Goal: Contribute content: Add original content to the website for others to see

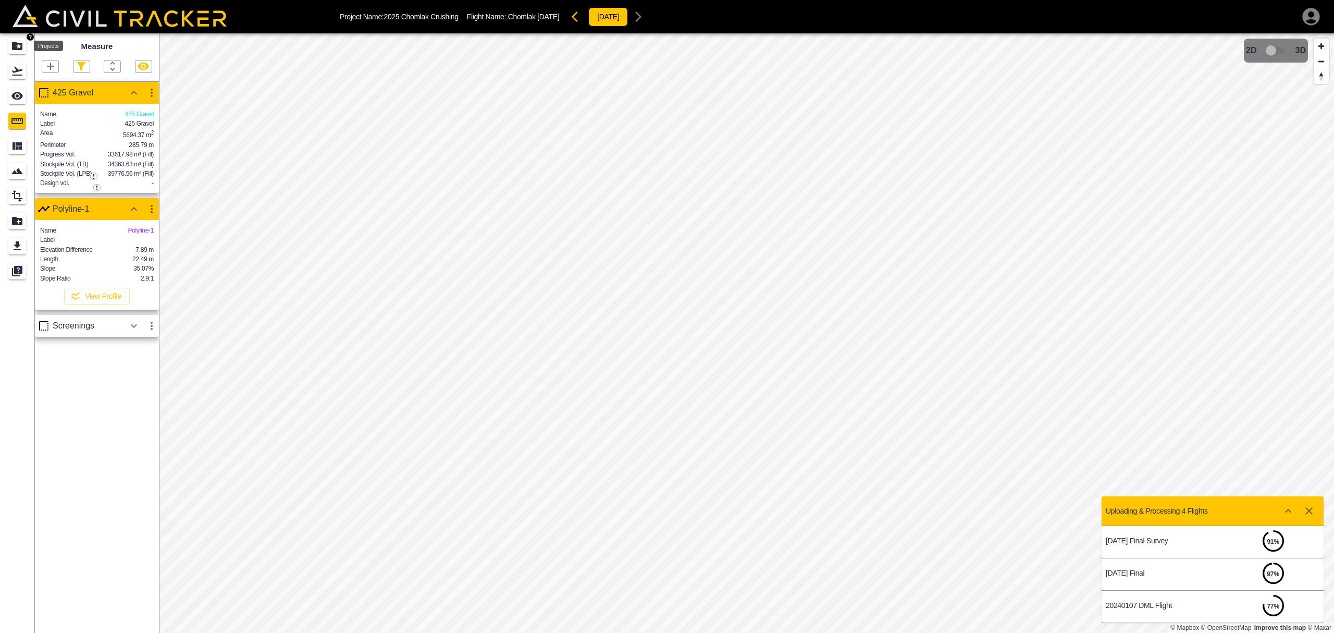
click at [13, 47] on icon "Projects" at bounding box center [17, 46] width 10 height 8
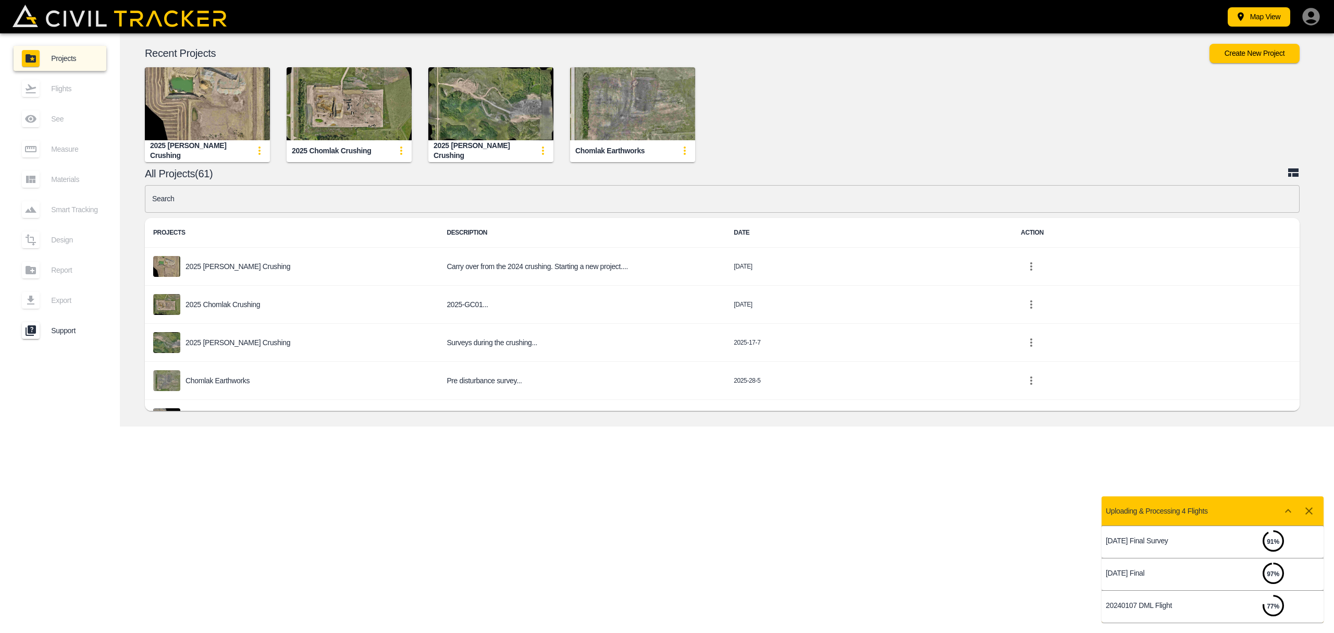
click at [15, 48] on link "Projects" at bounding box center [60, 58] width 93 height 25
click at [503, 124] on img "button" at bounding box center [490, 103] width 125 height 73
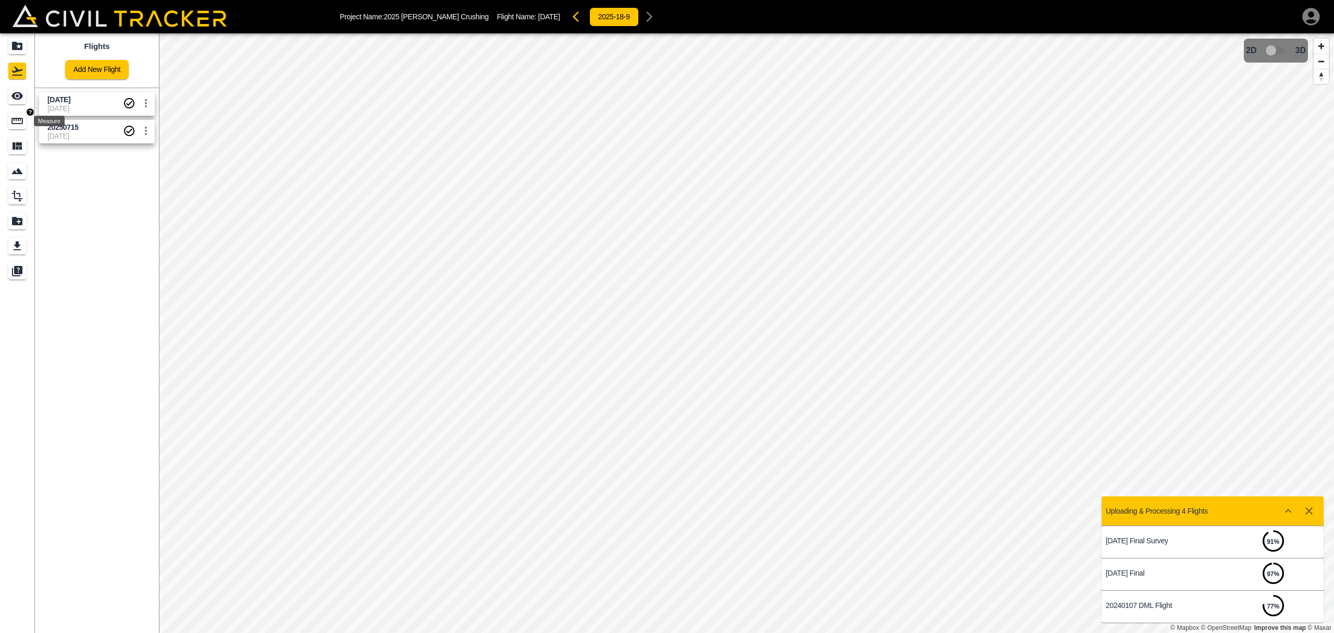
click at [20, 122] on icon "Measure" at bounding box center [17, 121] width 13 height 13
click at [51, 69] on icon "button" at bounding box center [50, 66] width 7 height 7
click at [57, 115] on p "Polygon" at bounding box center [50, 117] width 25 height 8
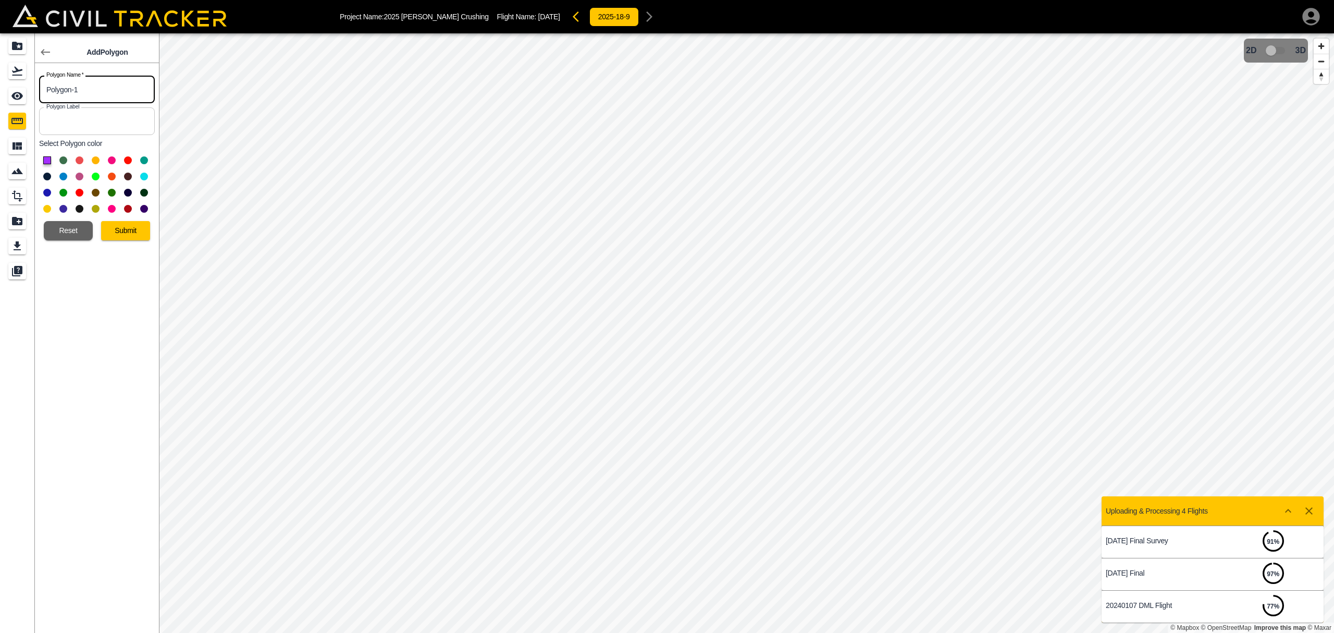
click at [79, 89] on input "Polygon-1" at bounding box center [97, 90] width 116 height 28
drag, startPoint x: 82, startPoint y: 90, endPoint x: 0, endPoint y: 84, distance: 82.0
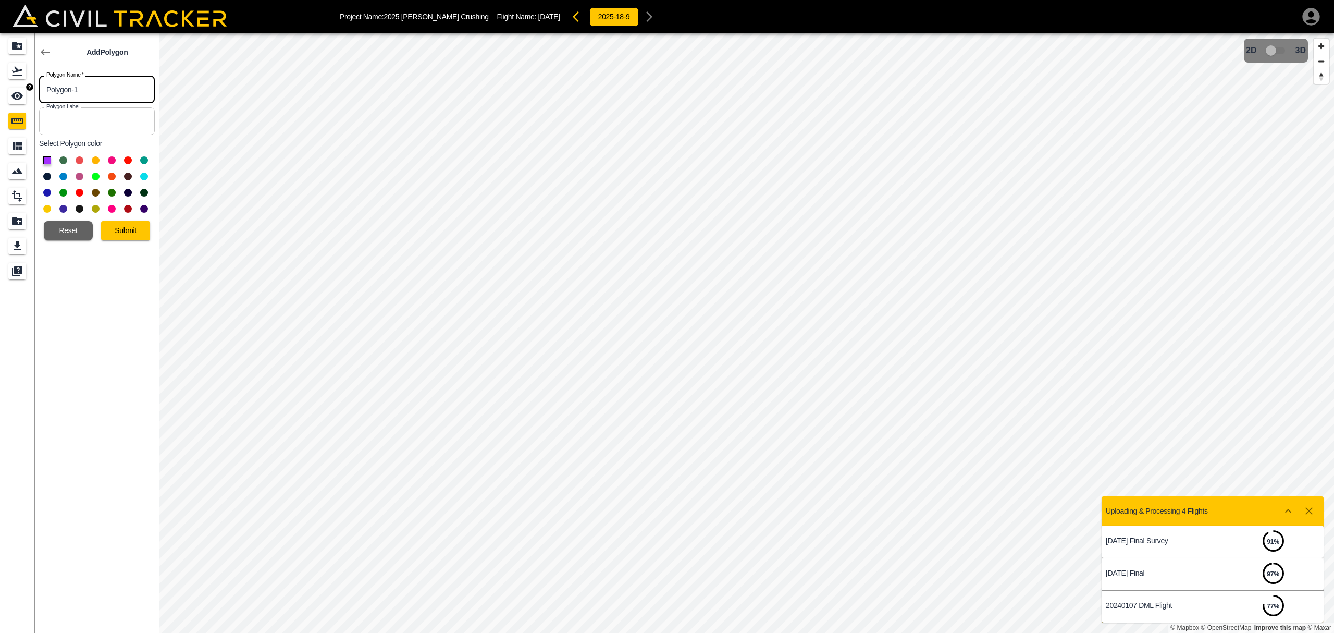
click at [0, 84] on div "Add Polygon Polygon Name   * Polygon-1 Polygon Name * Polygon Label Polygon Lab…" at bounding box center [79, 332] width 159 height 599
type input "Pitrun Volume"
click at [141, 158] on button at bounding box center [144, 160] width 8 height 8
click at [83, 124] on input "text" at bounding box center [97, 121] width 116 height 28
type input "Pitrun Volume"
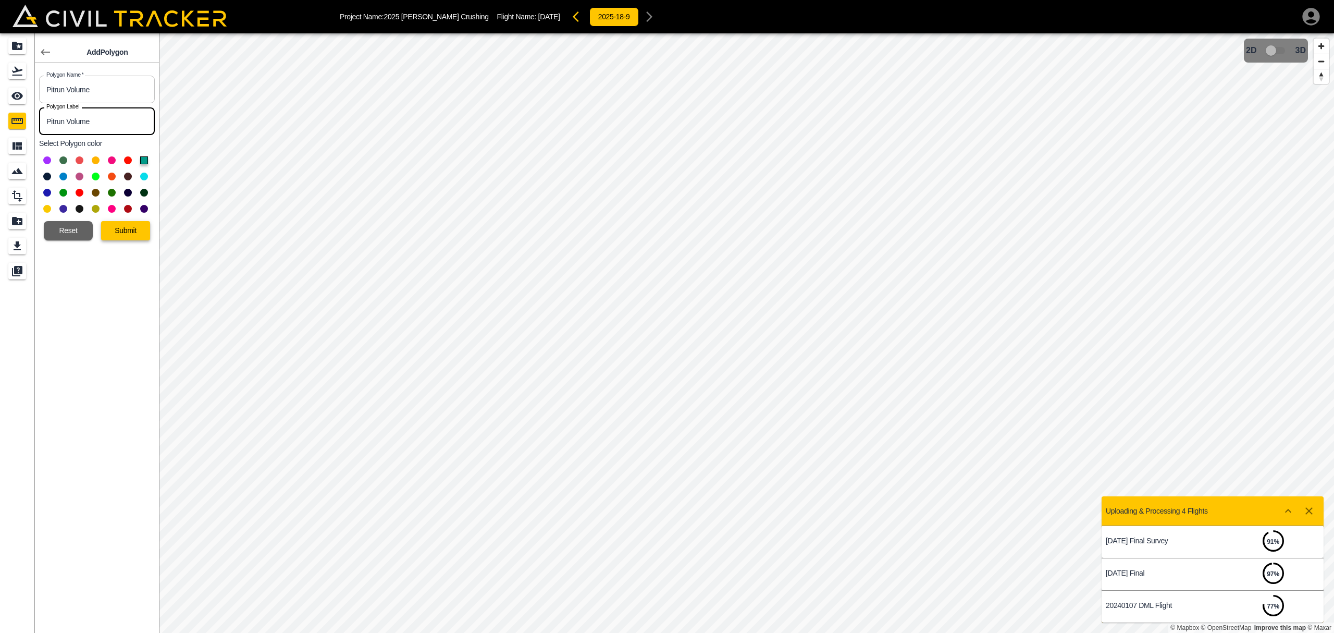
click at [132, 224] on button "Submit" at bounding box center [125, 230] width 49 height 19
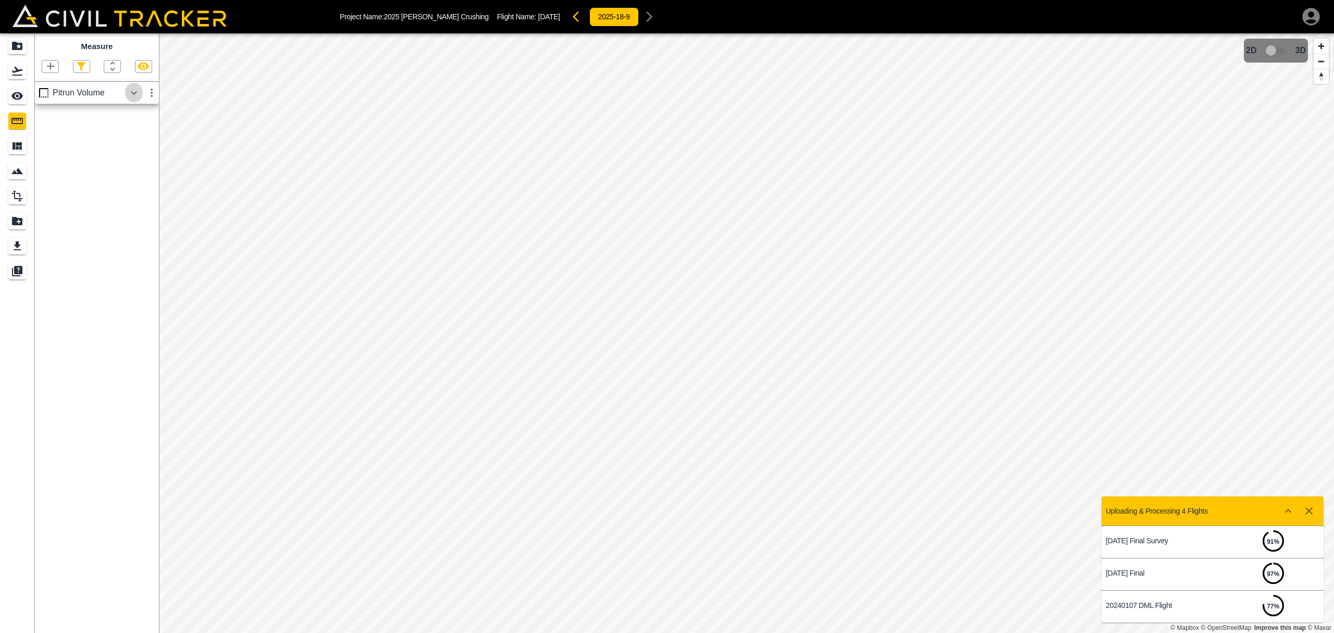
click at [133, 94] on icon "button" at bounding box center [134, 93] width 6 height 4
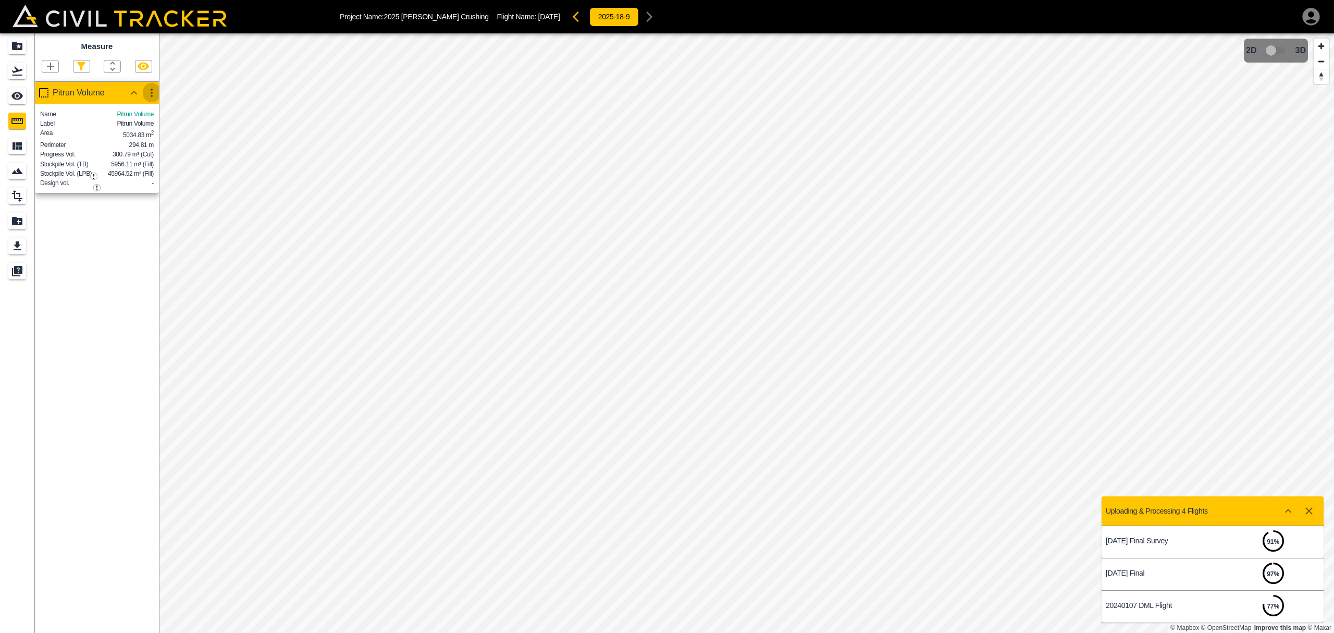
click at [152, 92] on icon "button" at bounding box center [151, 93] width 13 height 13
click at [138, 133] on h6 "Edit" at bounding box center [141, 133] width 21 height 6
